Goal: Navigation & Orientation: Find specific page/section

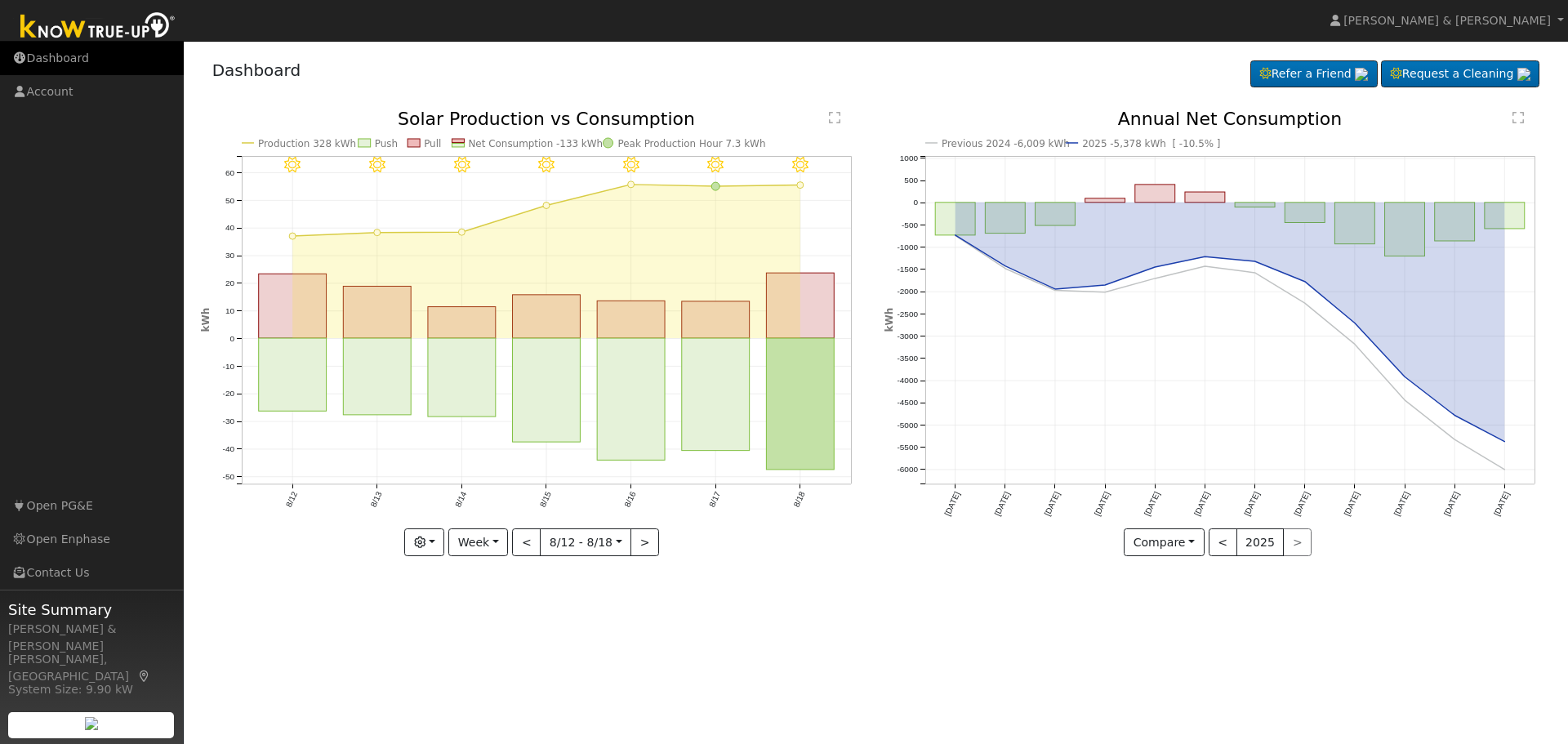
click at [64, 64] on link "Dashboard" at bounding box center [92, 59] width 183 height 34
click at [50, 61] on link "Dashboard" at bounding box center [92, 59] width 183 height 34
click at [71, 57] on link "Dashboard" at bounding box center [92, 59] width 183 height 34
